Goal: Task Accomplishment & Management: Manage account settings

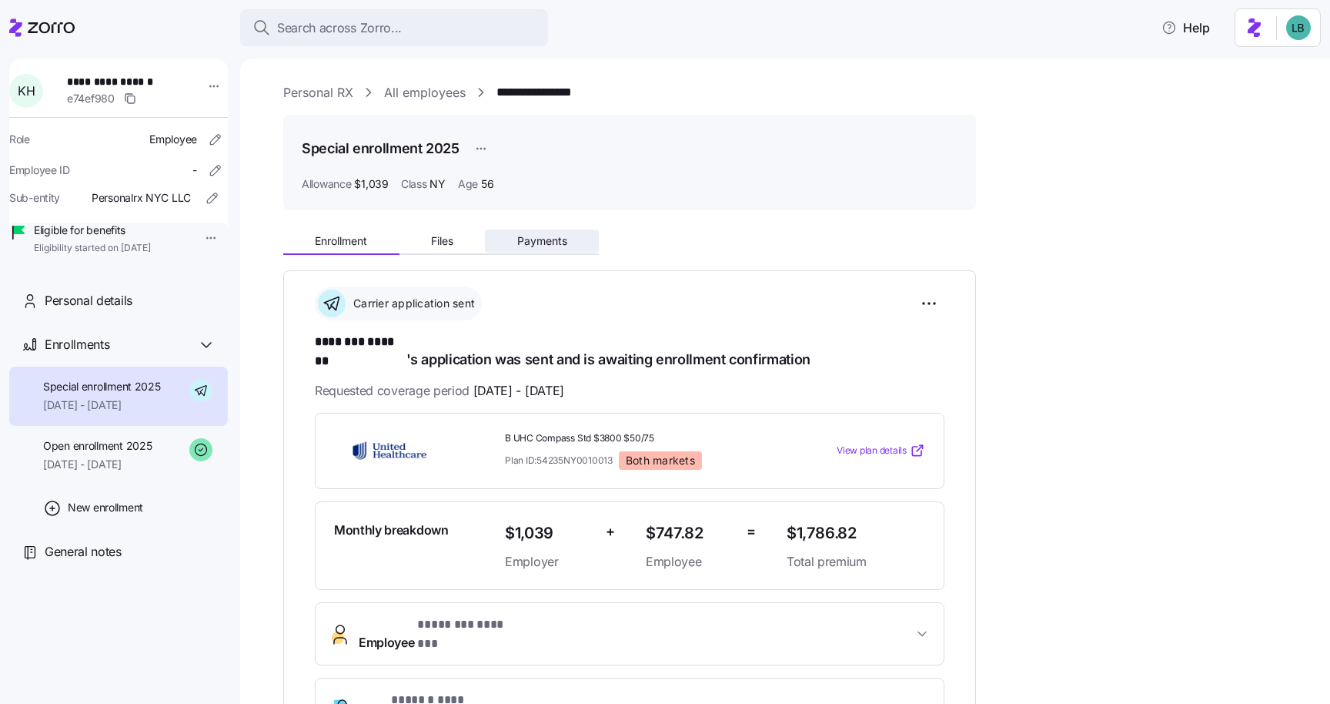
click at [549, 246] on span "Payments" at bounding box center [542, 241] width 50 height 11
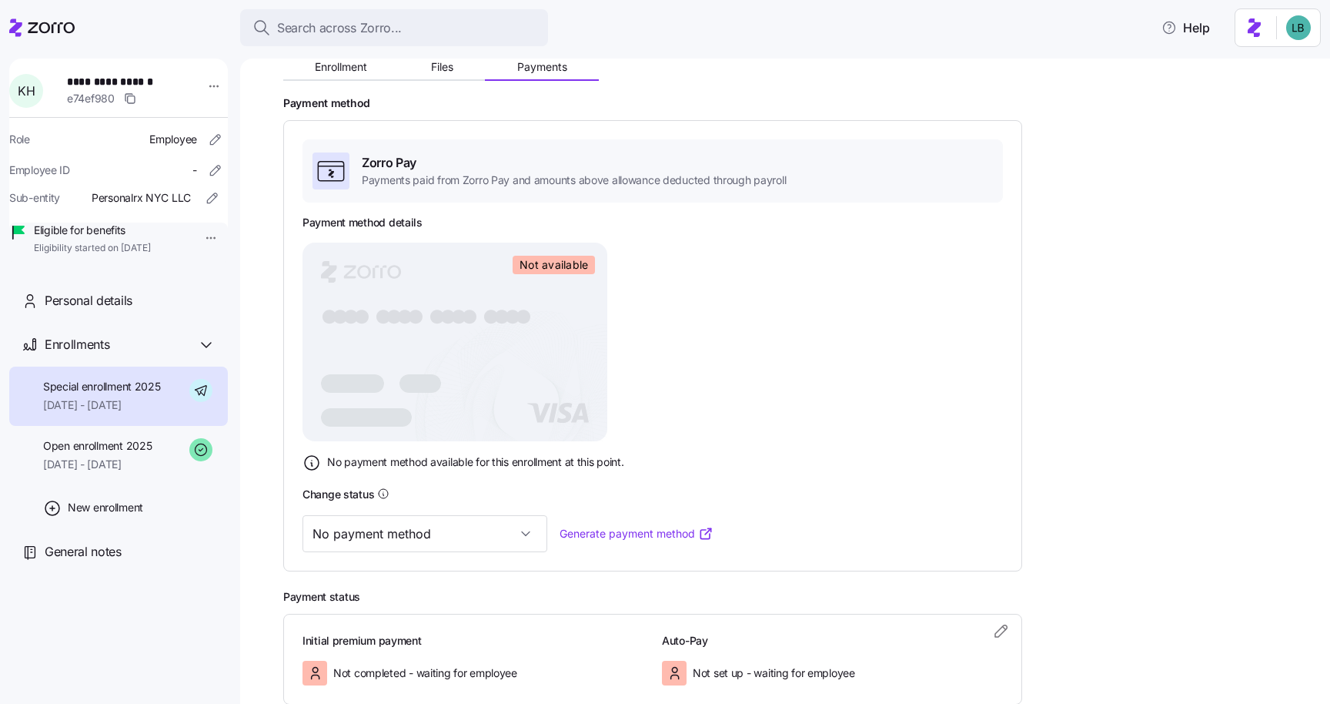
scroll to position [176, 0]
click at [461, 539] on input "No payment method" at bounding box center [425, 531] width 245 height 37
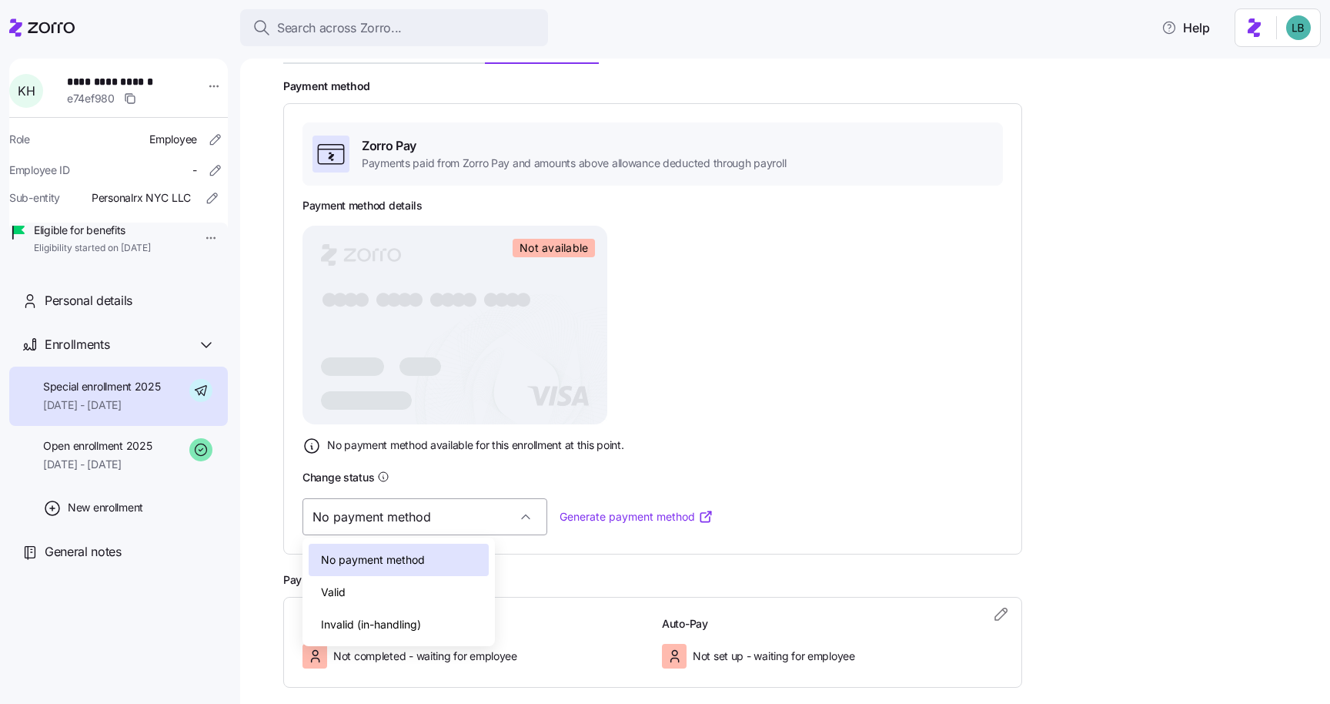
scroll to position [198, 0]
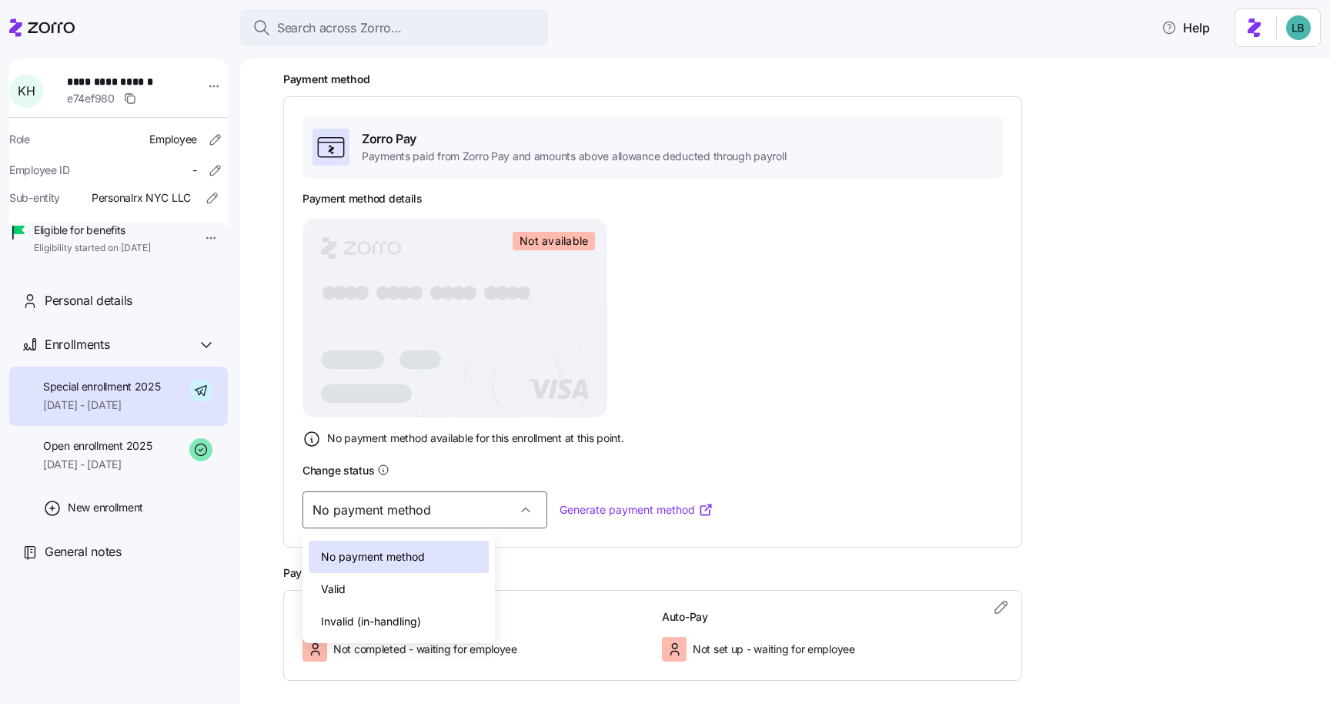
click at [426, 589] on div "Valid" at bounding box center [399, 589] width 180 height 32
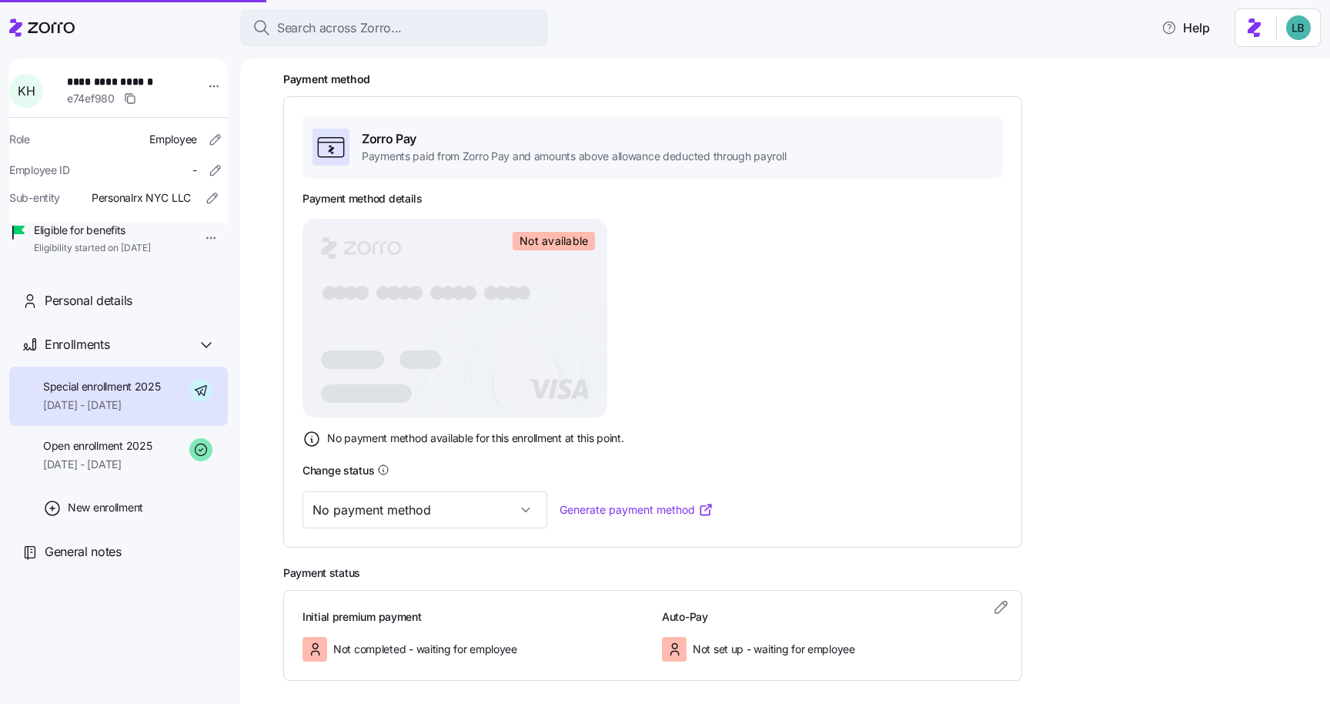
type input "Valid"
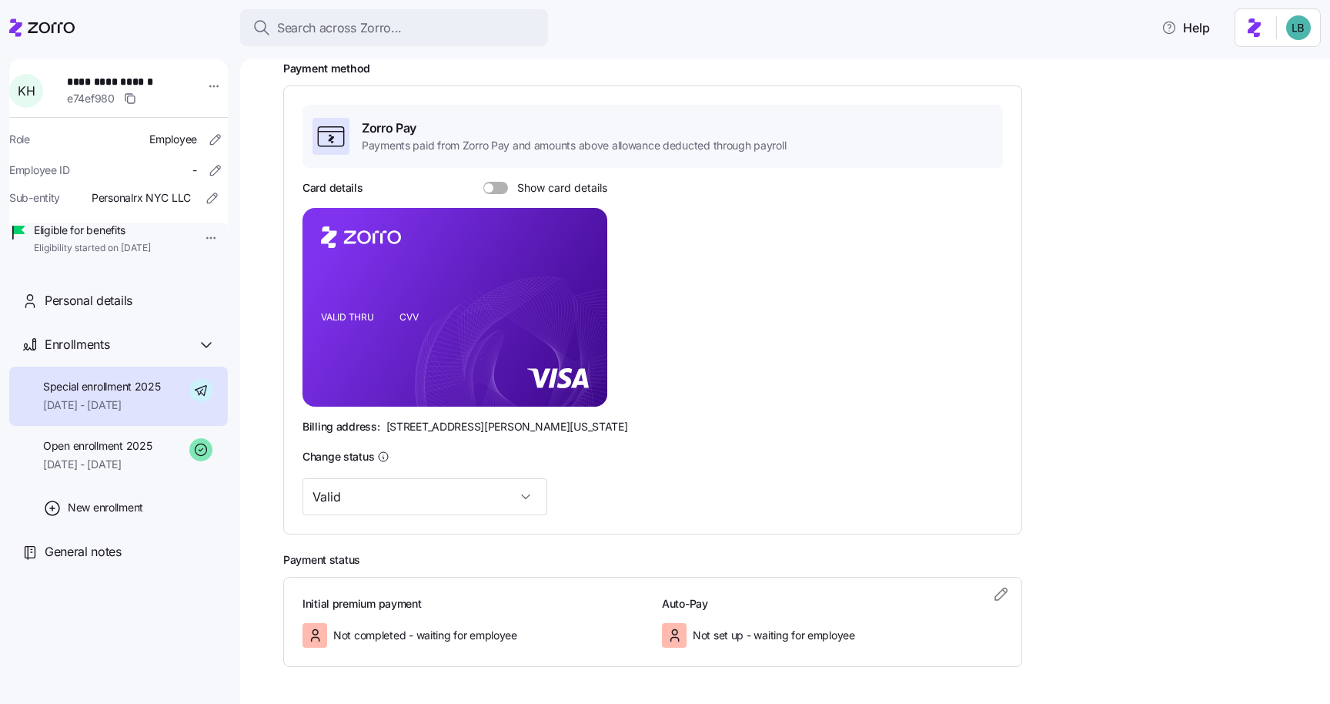
scroll to position [184, 0]
